Goal: Task Accomplishment & Management: Manage account settings

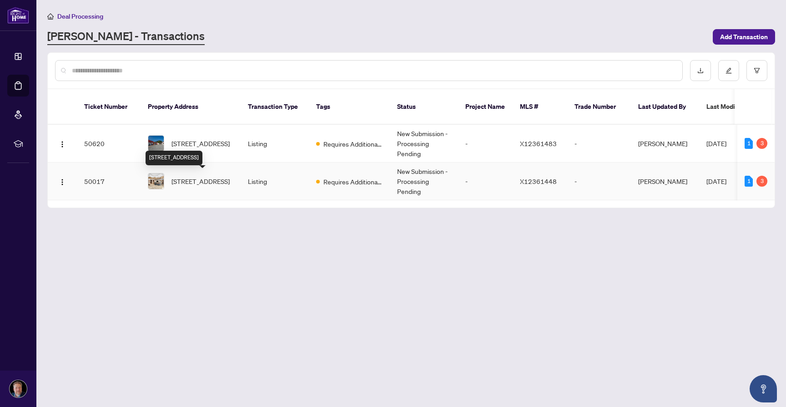
click at [215, 182] on span "[STREET_ADDRESS]" at bounding box center [201, 181] width 58 height 10
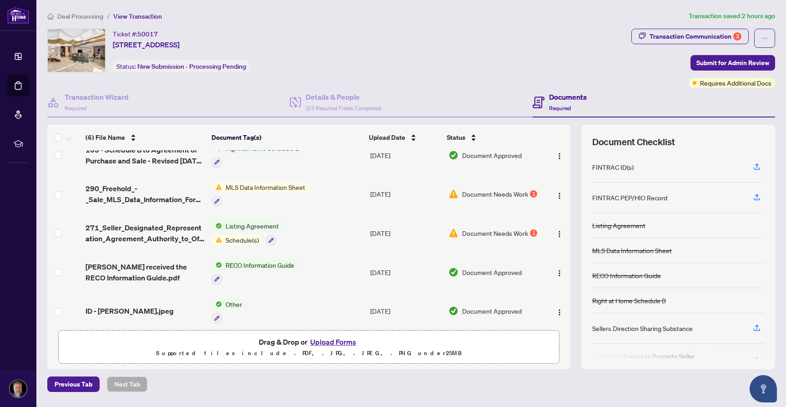
scroll to position [57, 0]
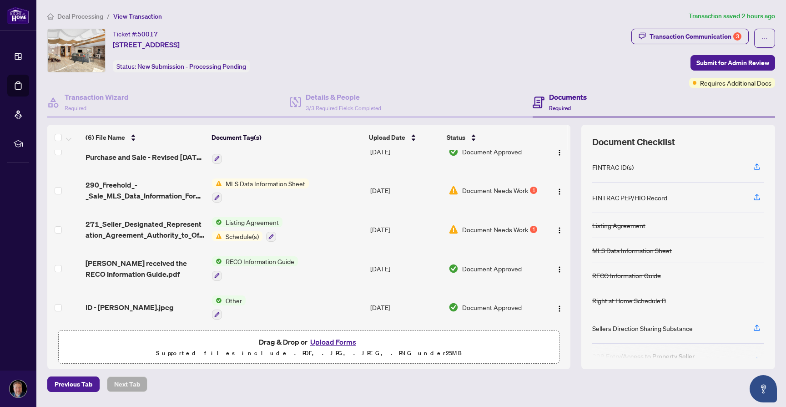
click at [565, 91] on h4 "Documents" at bounding box center [568, 96] width 38 height 11
click at [514, 227] on span "Document Needs Work" at bounding box center [495, 229] width 66 height 10
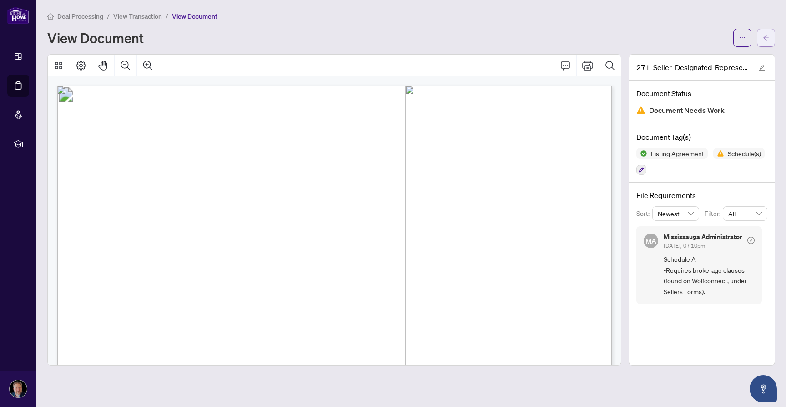
click at [771, 41] on button "button" at bounding box center [766, 38] width 18 height 18
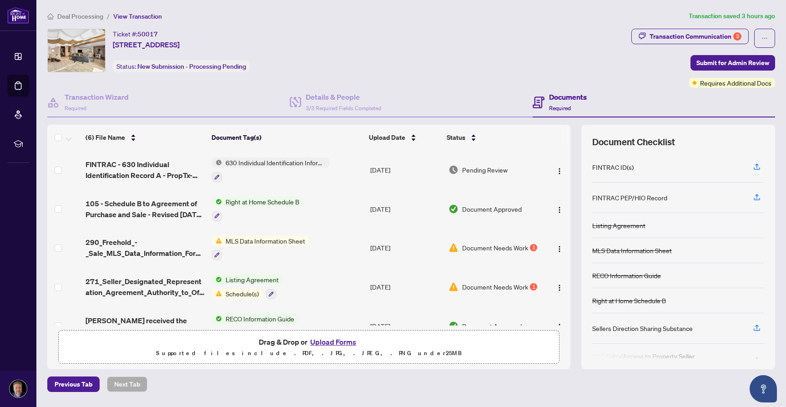
click at [511, 247] on span "Document Needs Work" at bounding box center [495, 248] width 66 height 10
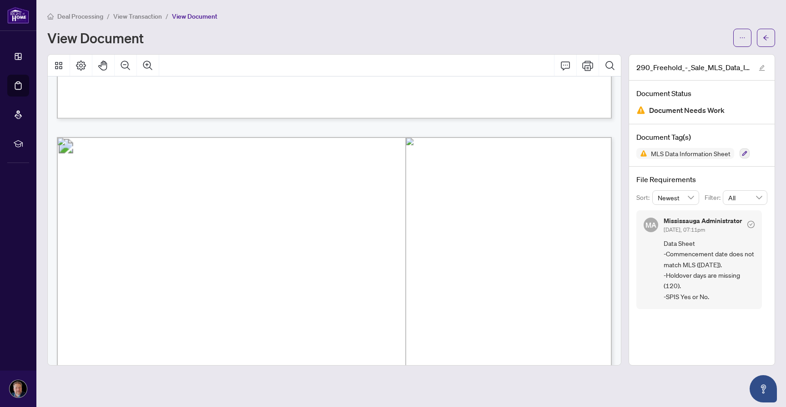
scroll to position [357, 0]
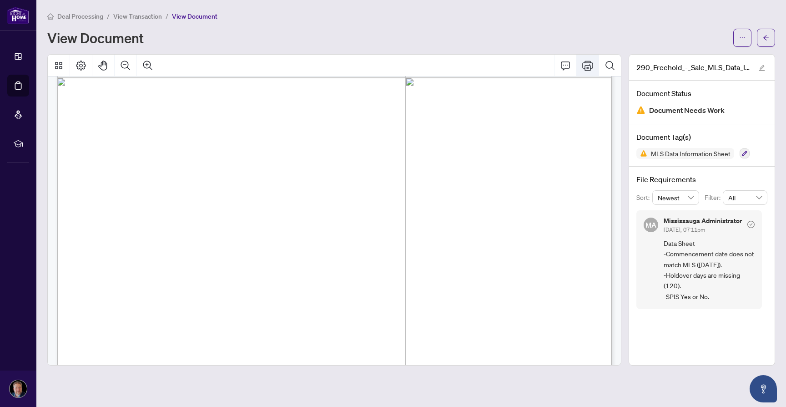
click at [590, 66] on icon "Print" at bounding box center [588, 66] width 11 height 10
click at [763, 33] on span "button" at bounding box center [766, 37] width 6 height 15
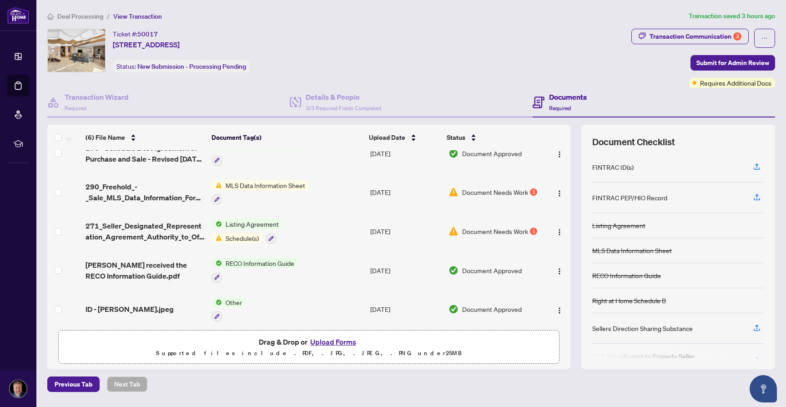
scroll to position [60, 0]
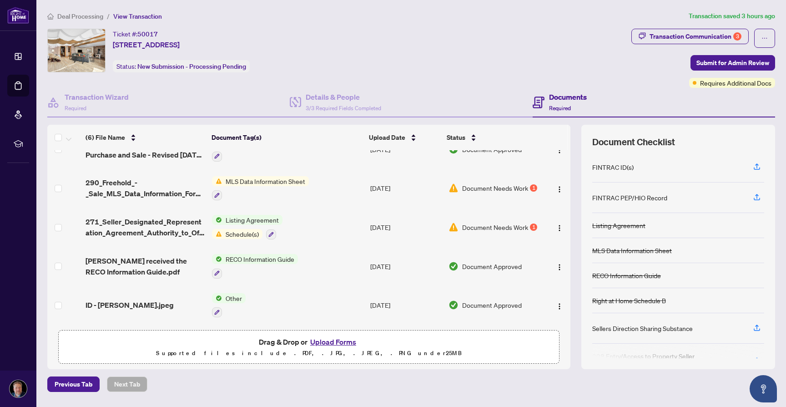
click at [82, 14] on span "Deal Processing" at bounding box center [80, 16] width 46 height 8
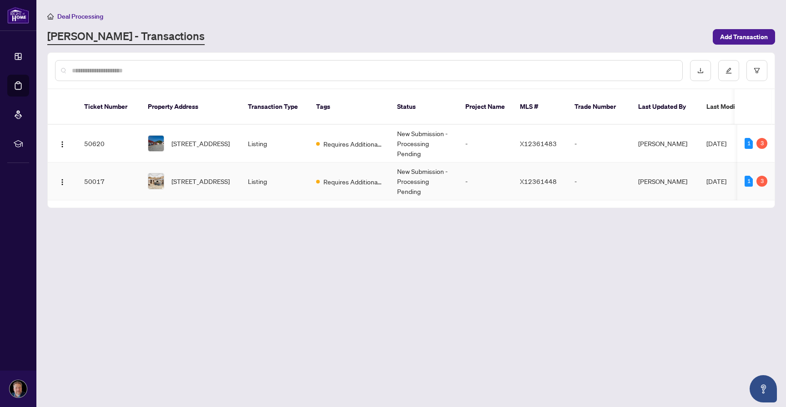
click at [200, 182] on span "[STREET_ADDRESS]" at bounding box center [201, 181] width 58 height 10
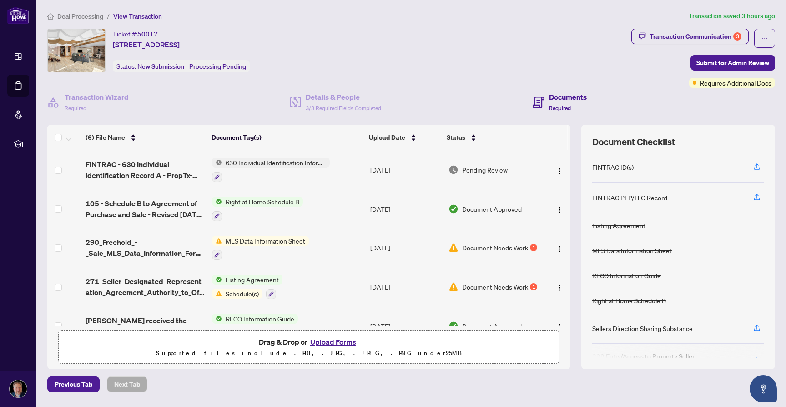
click at [485, 284] on span "Document Needs Work" at bounding box center [495, 287] width 66 height 10
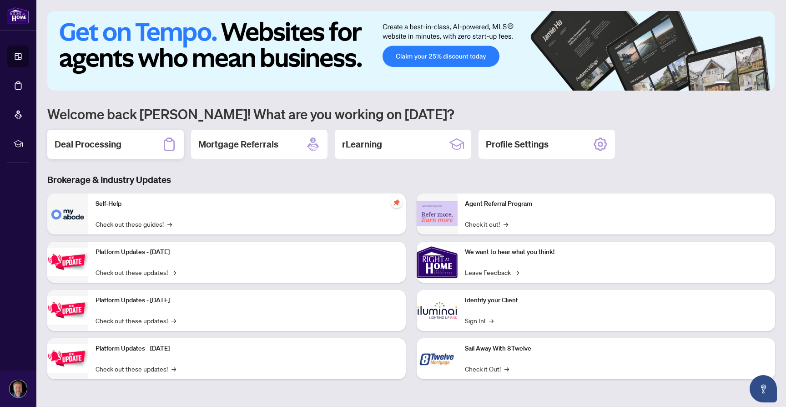
click at [95, 144] on h2 "Deal Processing" at bounding box center [88, 144] width 67 height 13
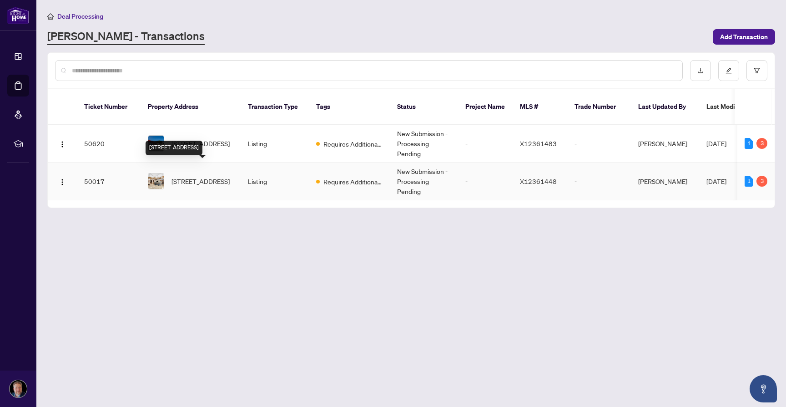
click at [208, 176] on span "[STREET_ADDRESS]" at bounding box center [201, 181] width 58 height 10
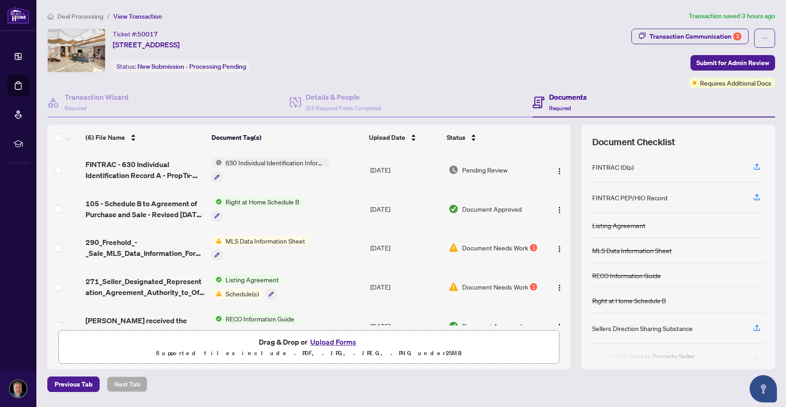
click at [486, 249] on span "Document Needs Work" at bounding box center [495, 248] width 66 height 10
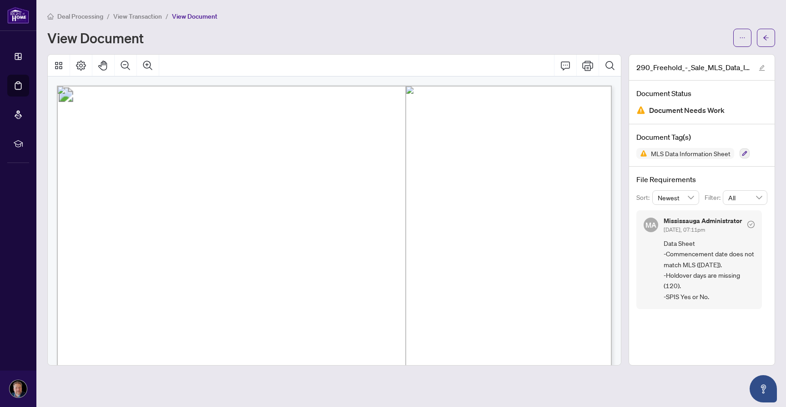
click at [91, 18] on span "Deal Processing" at bounding box center [80, 16] width 46 height 8
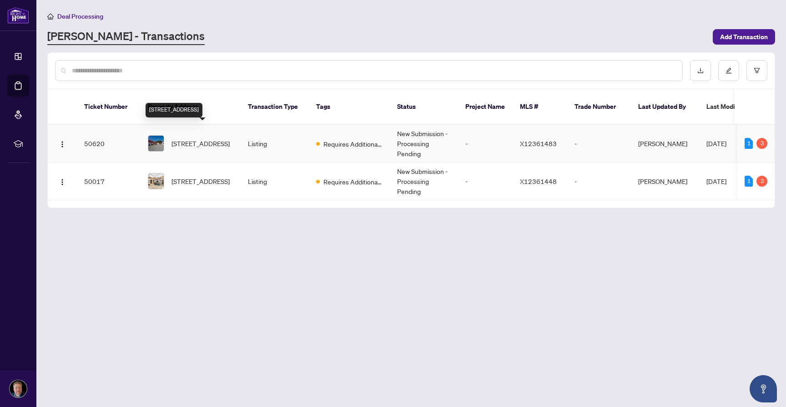
click at [207, 138] on span "[STREET_ADDRESS]" at bounding box center [201, 143] width 58 height 10
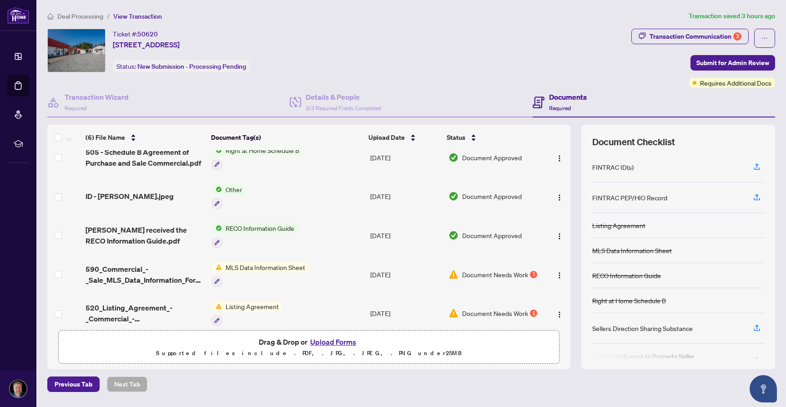
scroll to position [60, 0]
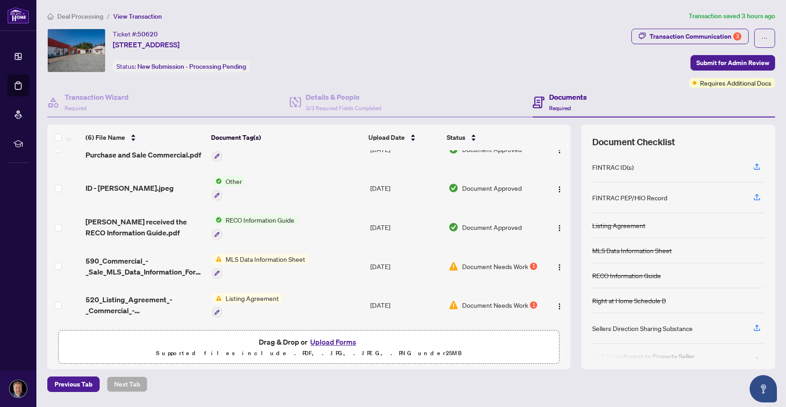
click at [264, 254] on span "MLS Data Information Sheet" at bounding box center [265, 259] width 87 height 10
click at [498, 261] on span "Document Needs Work" at bounding box center [495, 266] width 66 height 10
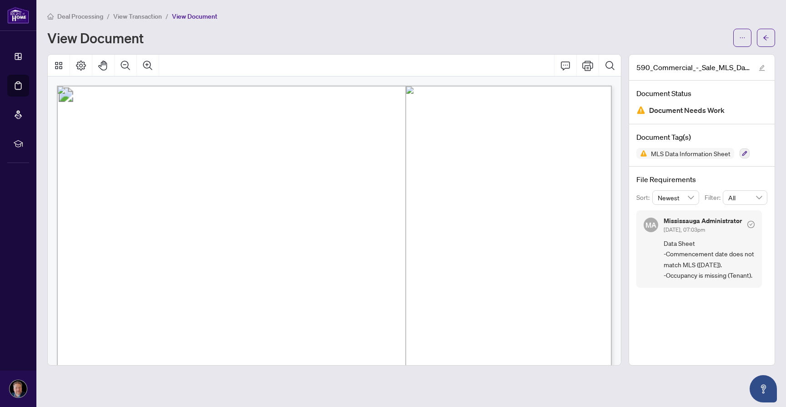
click at [370, 25] on div "Deal Processing / View Transaction / View Document View Document" at bounding box center [411, 29] width 728 height 36
click at [127, 17] on span "View Transaction" at bounding box center [137, 16] width 49 height 8
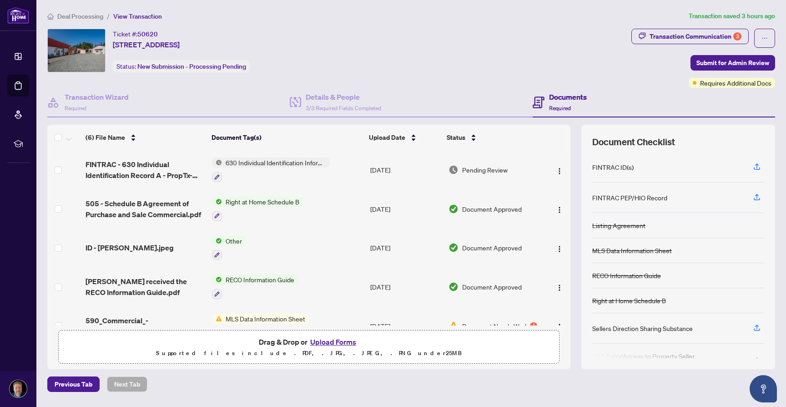
scroll to position [60, 0]
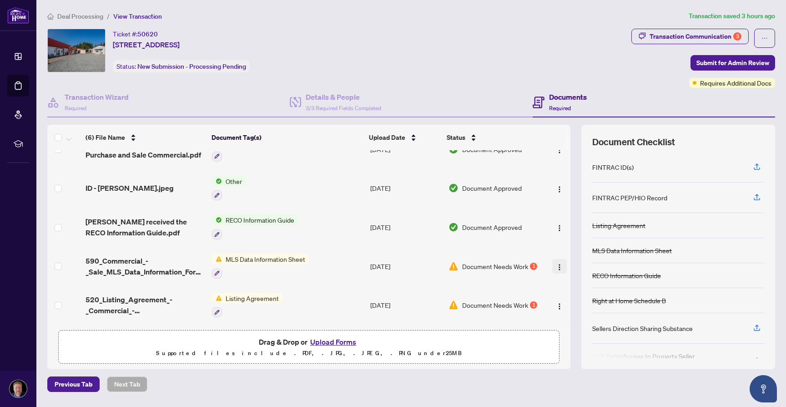
click at [557, 265] on img "button" at bounding box center [559, 267] width 7 height 7
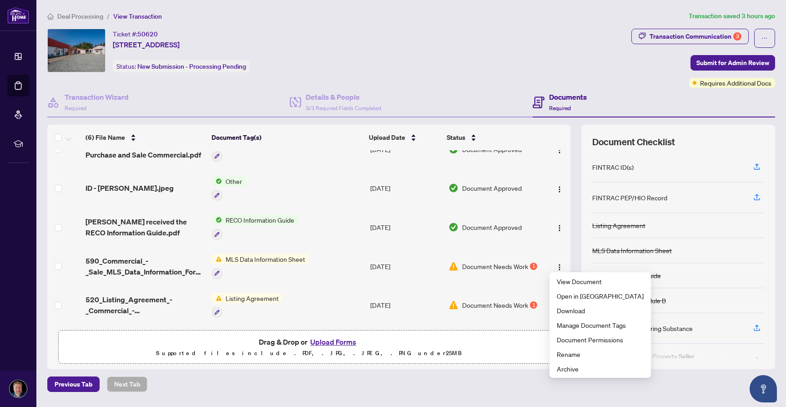
click at [511, 263] on span "Document Needs Work" at bounding box center [495, 266] width 66 height 10
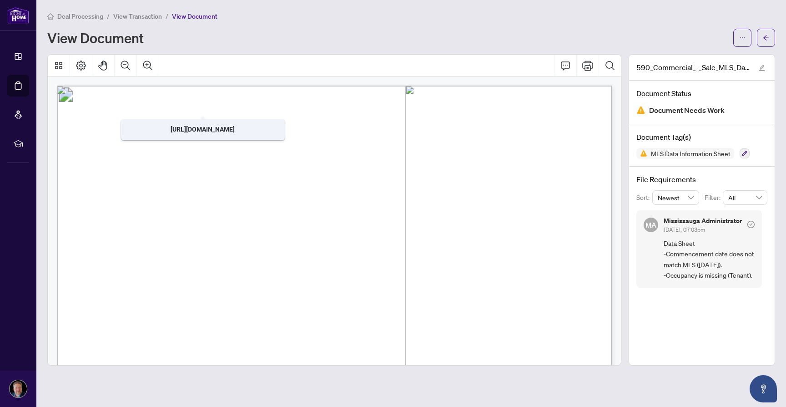
click at [149, 13] on span "View Transaction" at bounding box center [137, 16] width 49 height 8
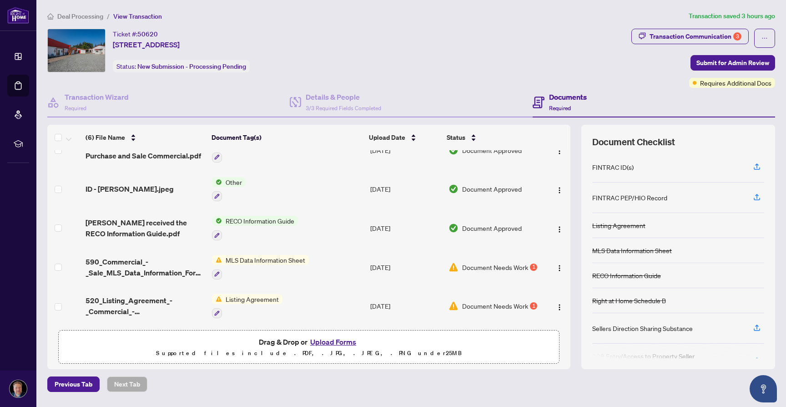
scroll to position [60, 0]
click at [484, 301] on span "Document Needs Work" at bounding box center [495, 305] width 66 height 10
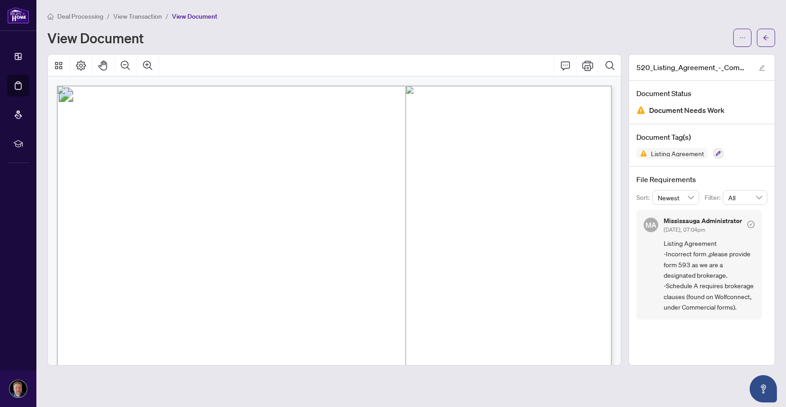
click at [151, 15] on span "View Transaction" at bounding box center [137, 16] width 49 height 8
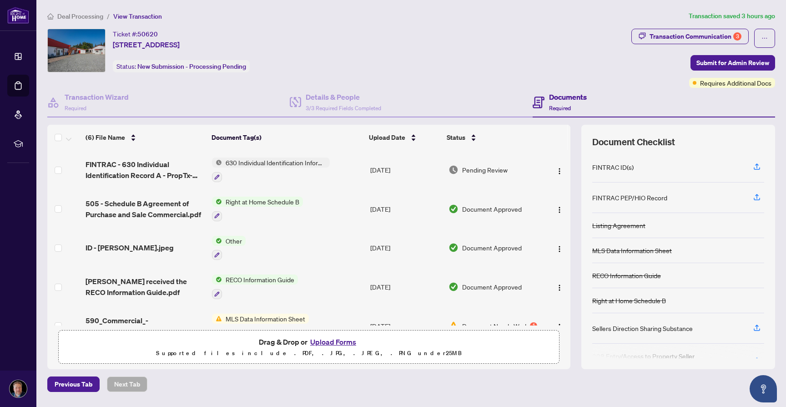
scroll to position [60, 0]
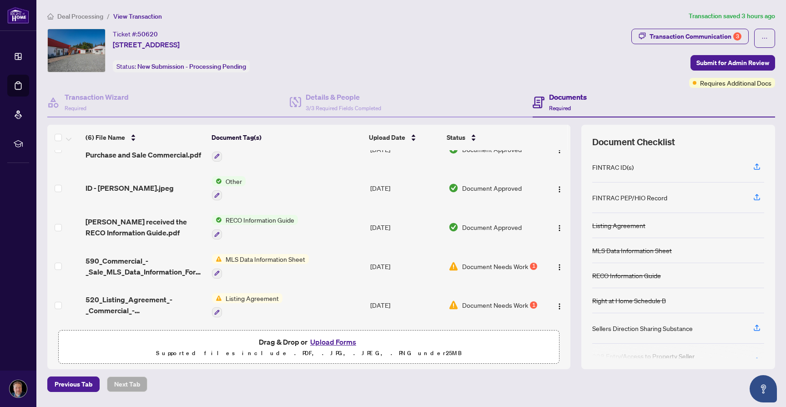
click at [518, 304] on span "Document Needs Work" at bounding box center [495, 305] width 66 height 10
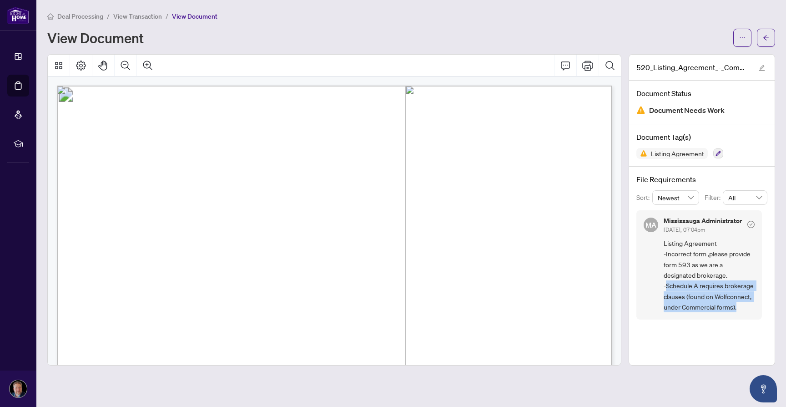
drag, startPoint x: 667, startPoint y: 285, endPoint x: 739, endPoint y: 304, distance: 74.0
click at [739, 304] on span "Listing Agreement -Incorrect form ,please provide form 593 as we are a designat…" at bounding box center [709, 275] width 91 height 75
copy span "Schedule A requires brokerage clauses (found on Wolfconnect, under Commercial f…"
